Goal: Task Accomplishment & Management: Use online tool/utility

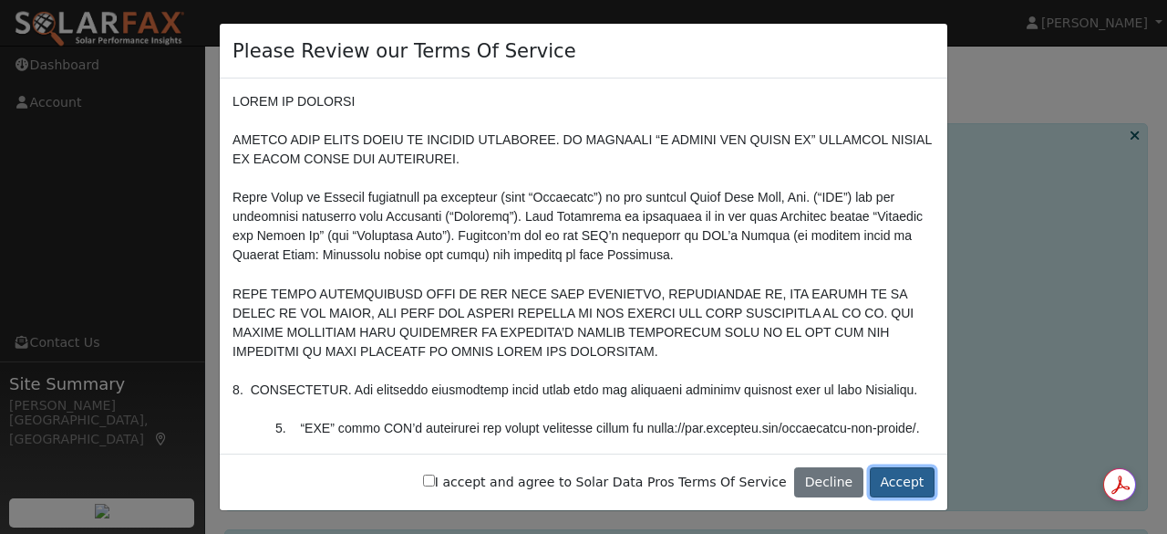
click at [898, 481] on button "Accept" at bounding box center [902, 482] width 65 height 31
click at [907, 481] on button "Accept" at bounding box center [902, 482] width 65 height 31
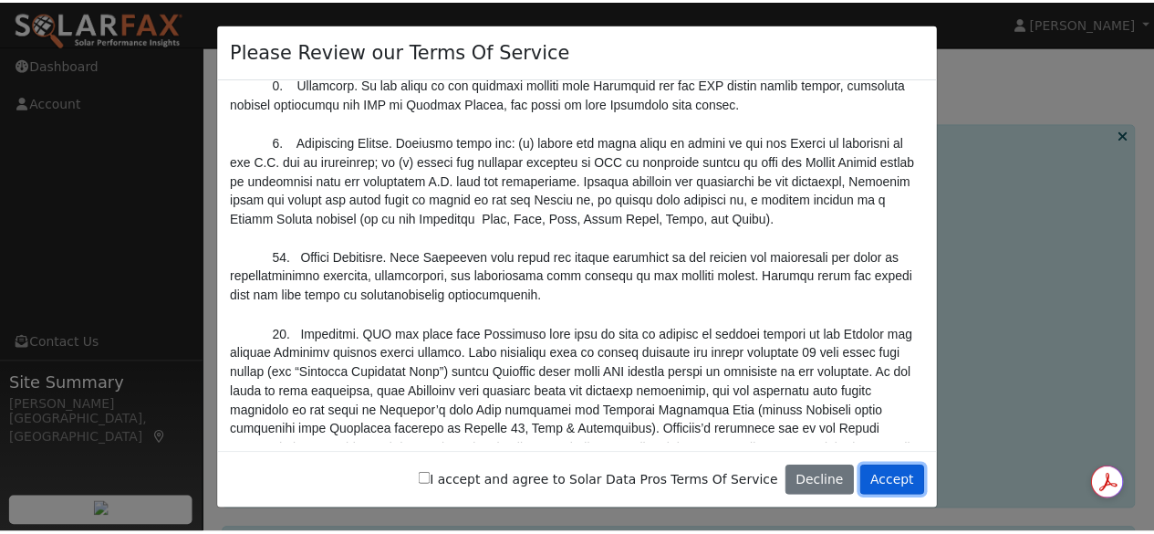
scroll to position [6298, 0]
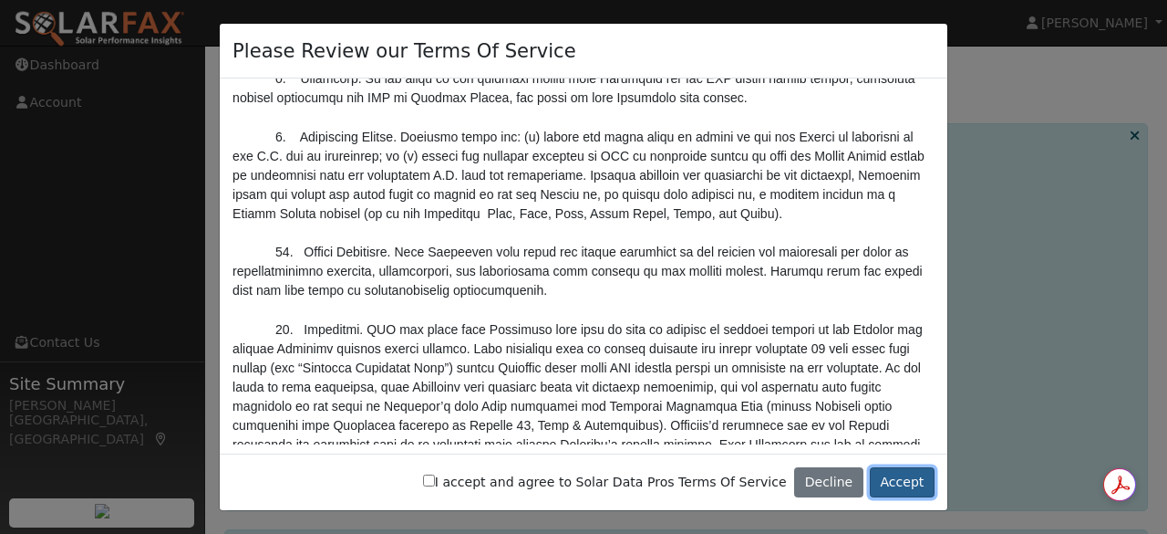
click at [905, 477] on button "Accept" at bounding box center [902, 482] width 65 height 31
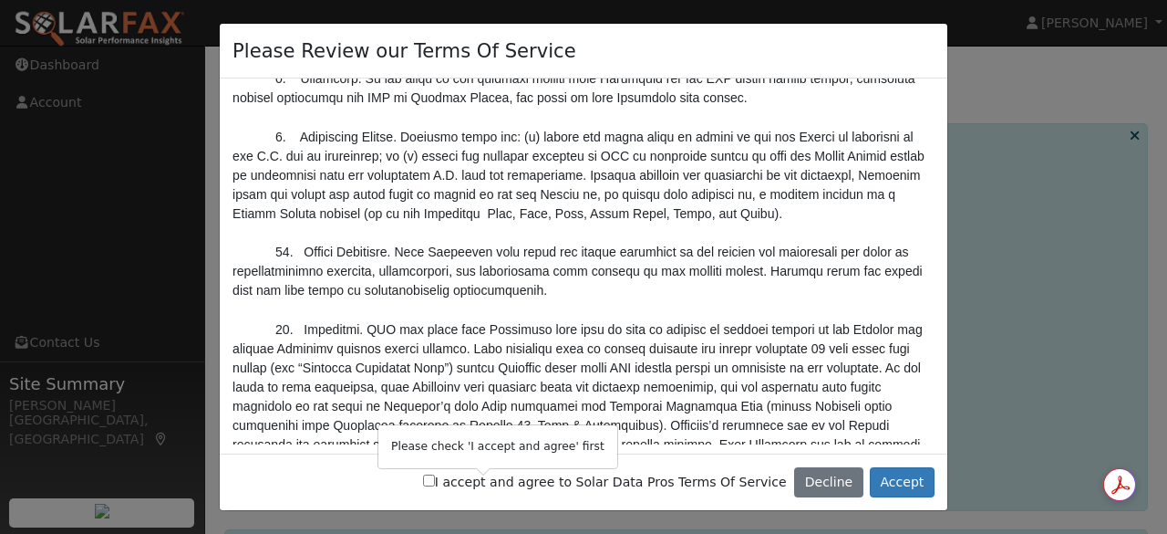
click at [435, 483] on input "I accept and agree to Solar Data Pros Terms Of Service" at bounding box center [429, 480] width 12 height 12
checkbox input "true"
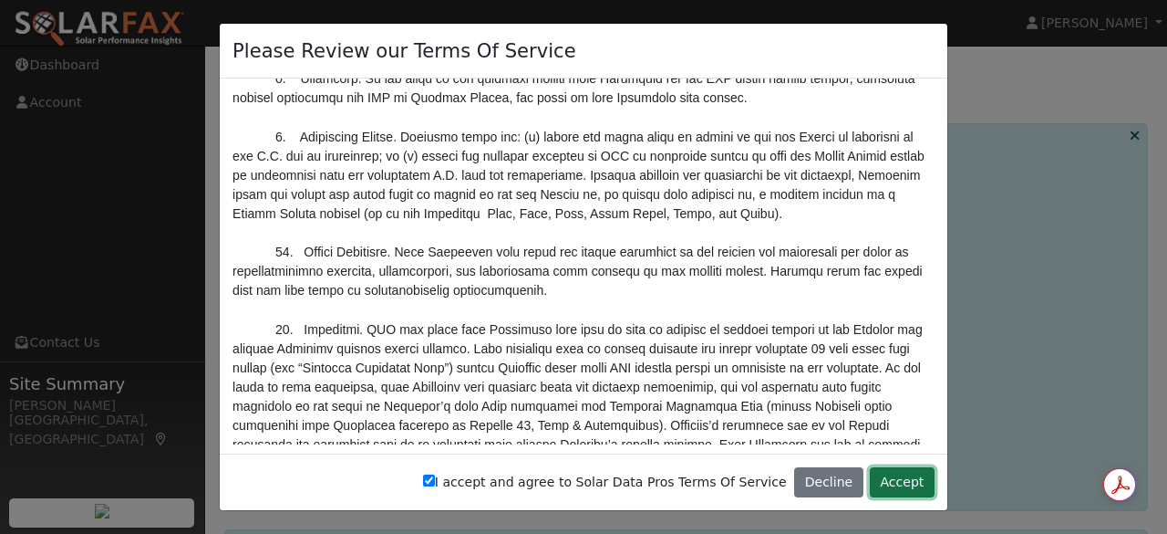
click at [914, 478] on button "Accept" at bounding box center [902, 482] width 65 height 31
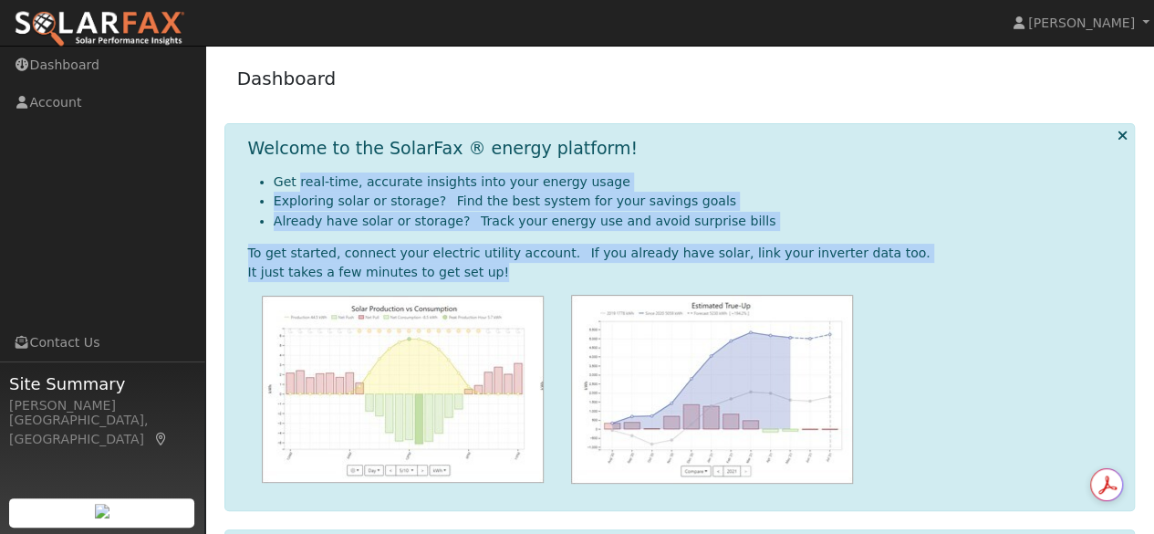
drag, startPoint x: 297, startPoint y: 183, endPoint x: 706, endPoint y: 272, distance: 418.1
click at [706, 272] on div "Get real-time, accurate insights into your energy usage Exploring solar or stor…" at bounding box center [684, 327] width 872 height 311
click at [731, 202] on li "Exploring solar or storage?  Find the best system for your savings goals" at bounding box center [697, 201] width 846 height 19
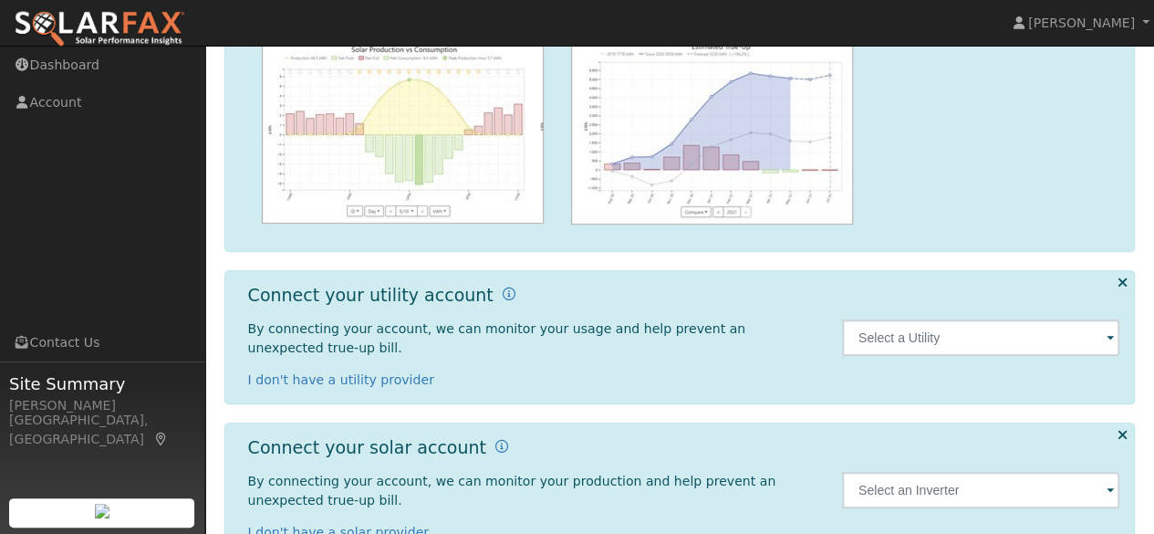
scroll to position [288, 0]
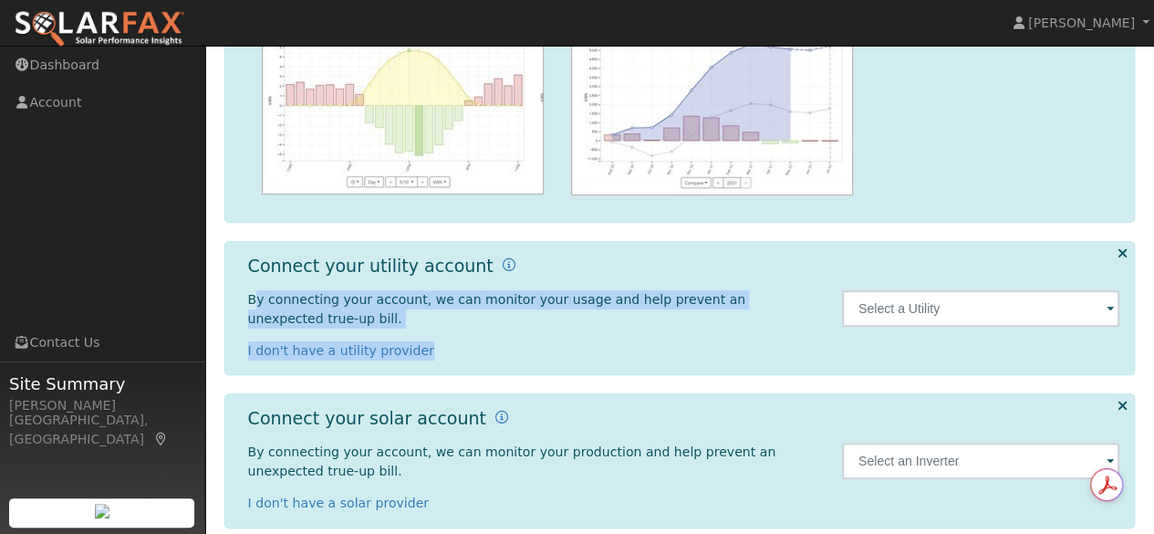
drag, startPoint x: 253, startPoint y: 296, endPoint x: 514, endPoint y: 321, distance: 262.9
click at [514, 321] on div "By connecting your account, we can monitor your usage and help prevent an unexp…" at bounding box center [535, 325] width 575 height 70
click at [514, 341] on p "I don't have a utility provider" at bounding box center [535, 350] width 575 height 19
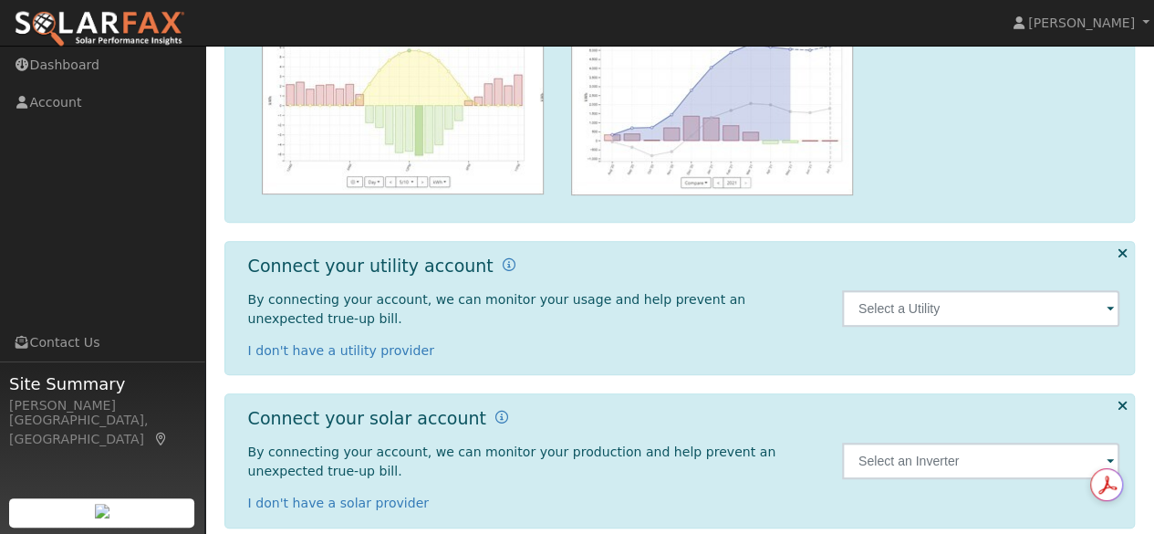
click at [1107, 299] on span at bounding box center [1109, 309] width 7 height 21
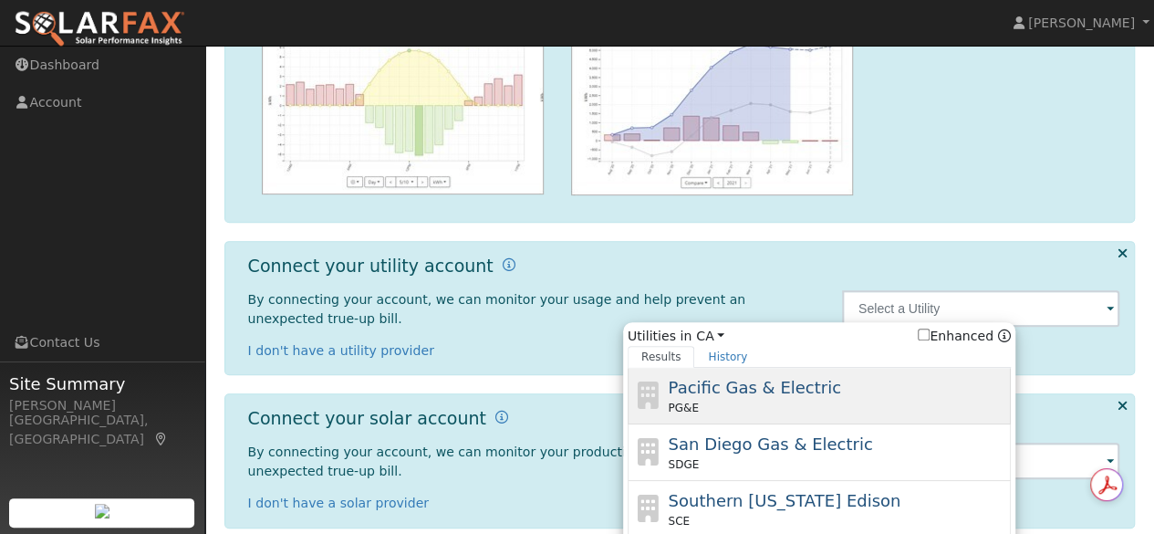
click at [755, 388] on div "Pacific Gas & Electric PG&E" at bounding box center [837, 395] width 338 height 41
type input "PG&E"
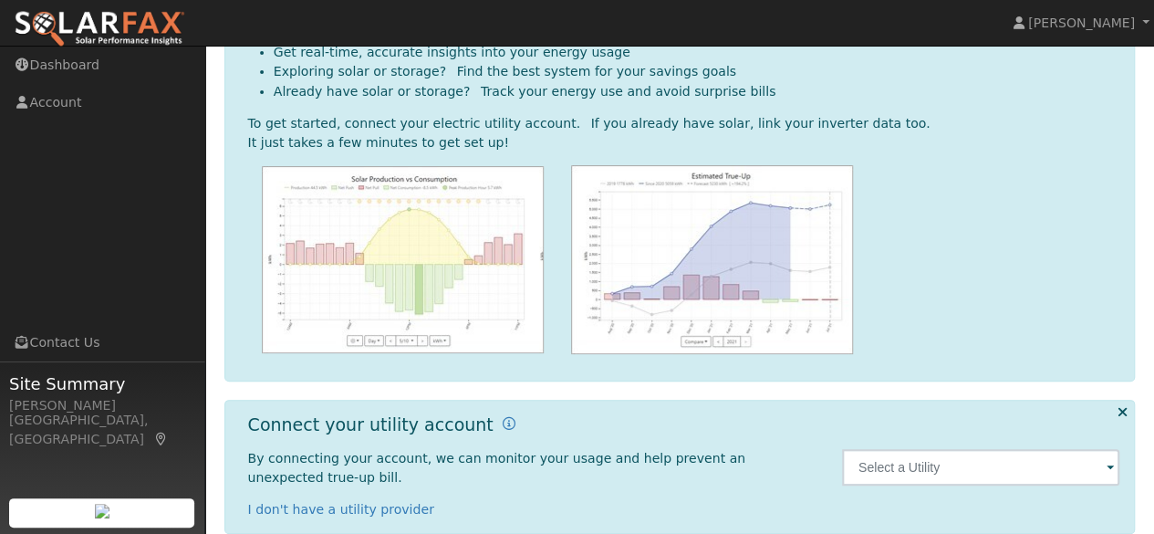
scroll to position [288, 0]
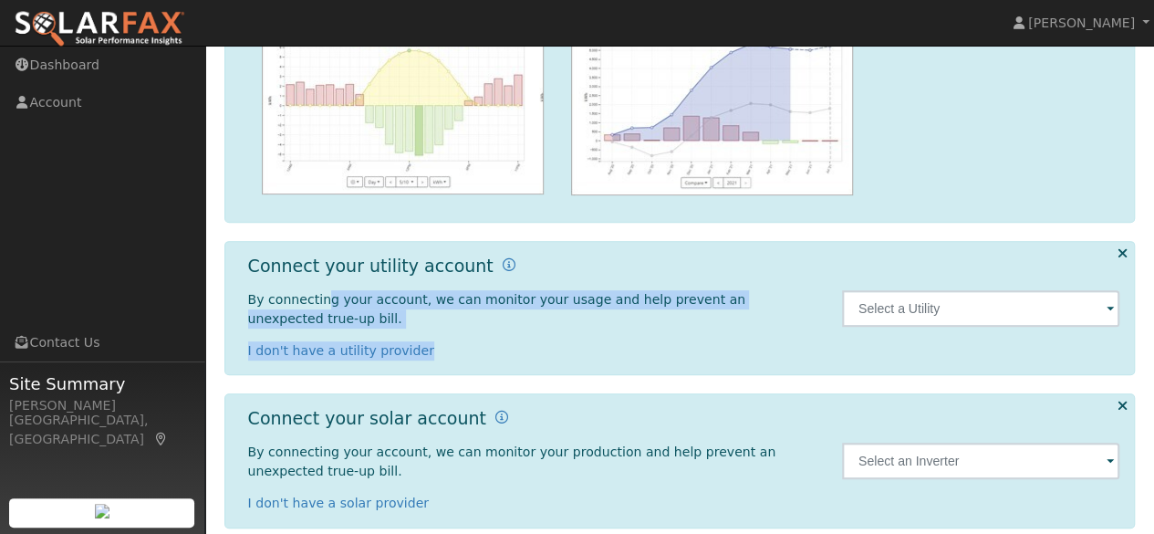
drag, startPoint x: 320, startPoint y: 299, endPoint x: 766, endPoint y: 327, distance: 446.8
click at [766, 327] on div "By connecting your account, we can monitor your usage and help prevent an unexp…" at bounding box center [535, 325] width 575 height 70
click at [766, 341] on p "I don't have a utility provider" at bounding box center [535, 350] width 575 height 19
